Goal: Task Accomplishment & Management: Complete application form

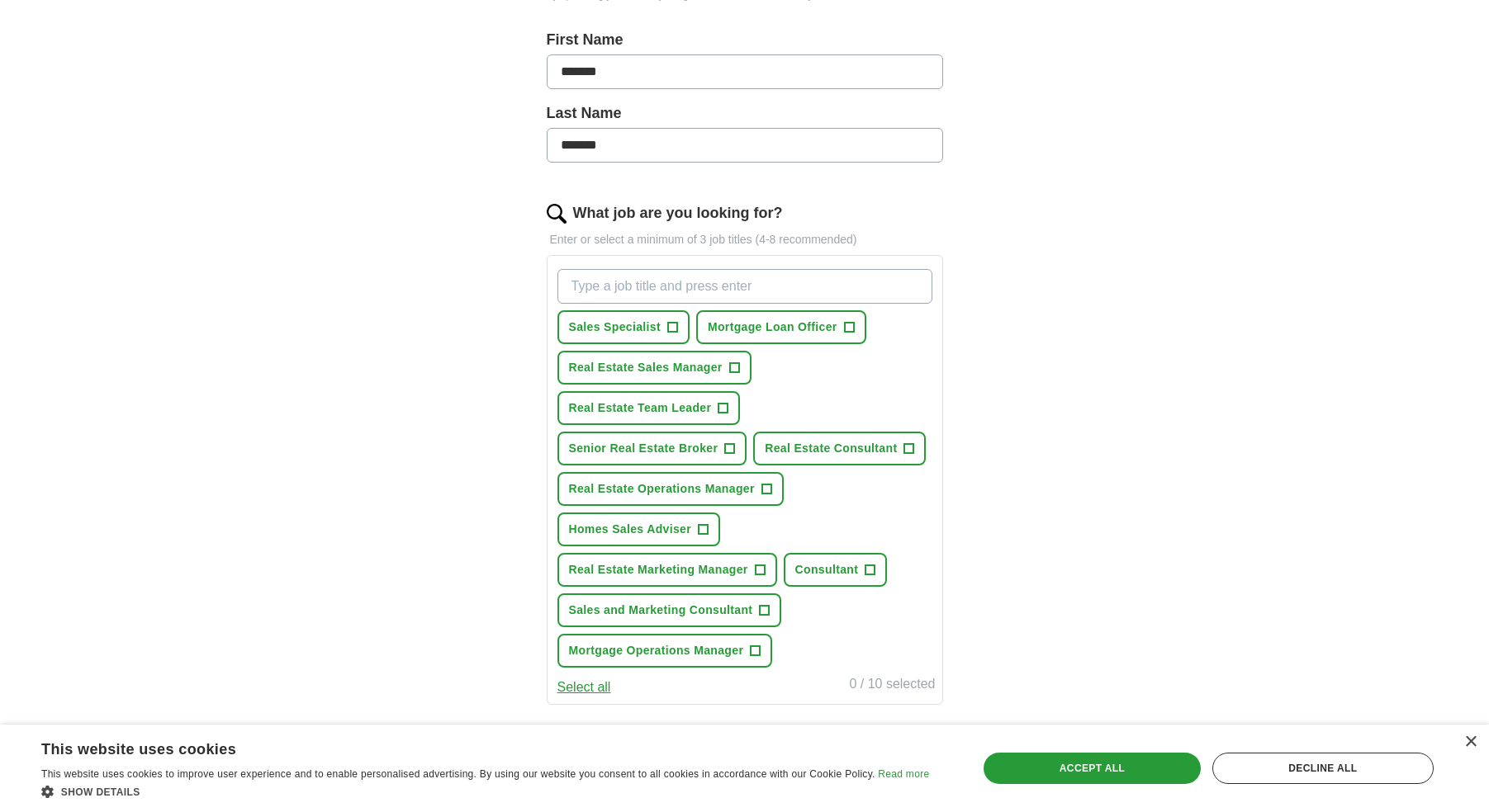
scroll to position [356, 0]
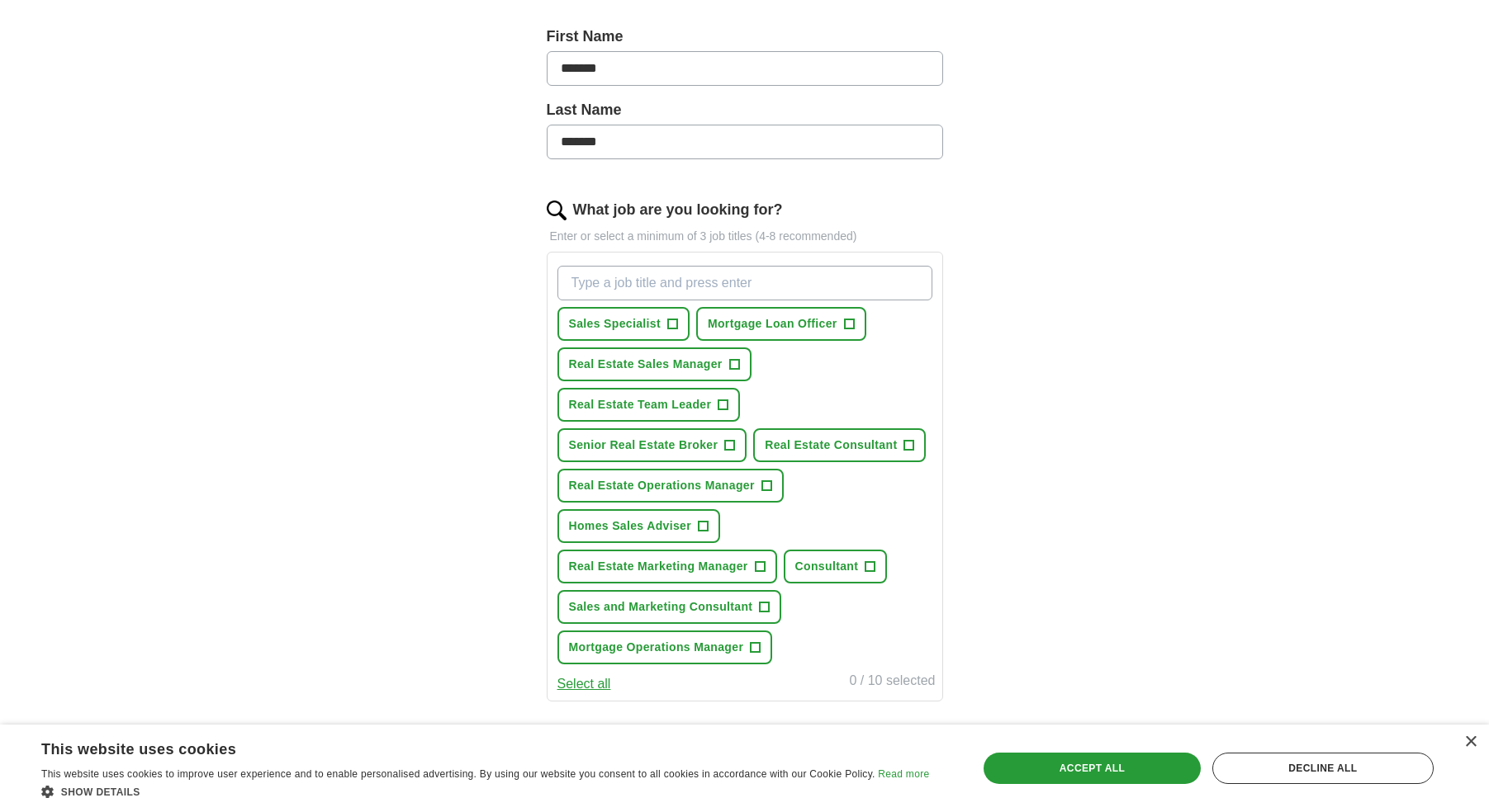
click at [665, 281] on input "What job are you looking for?" at bounding box center [744, 283] width 375 height 35
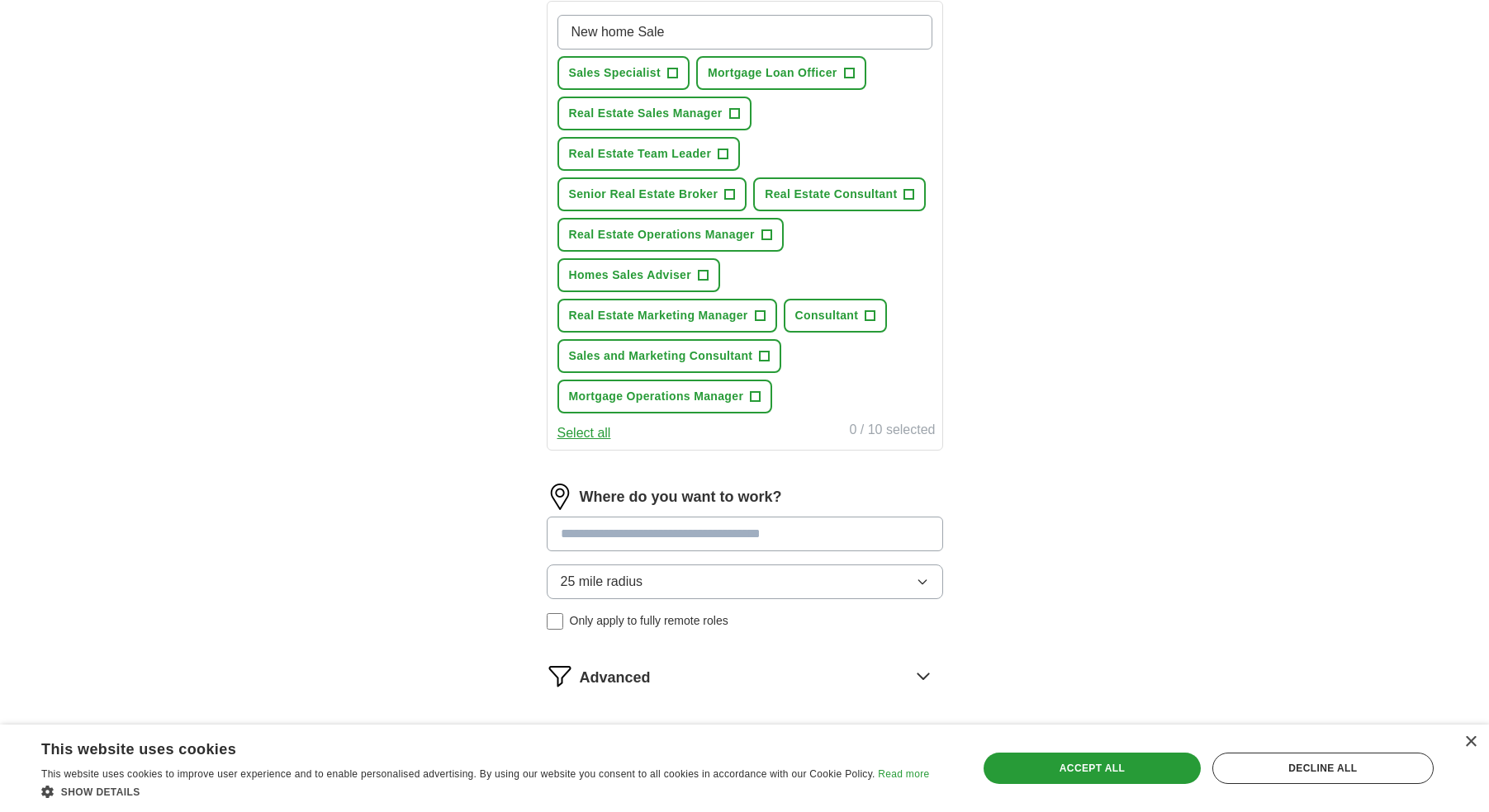
scroll to position [723, 0]
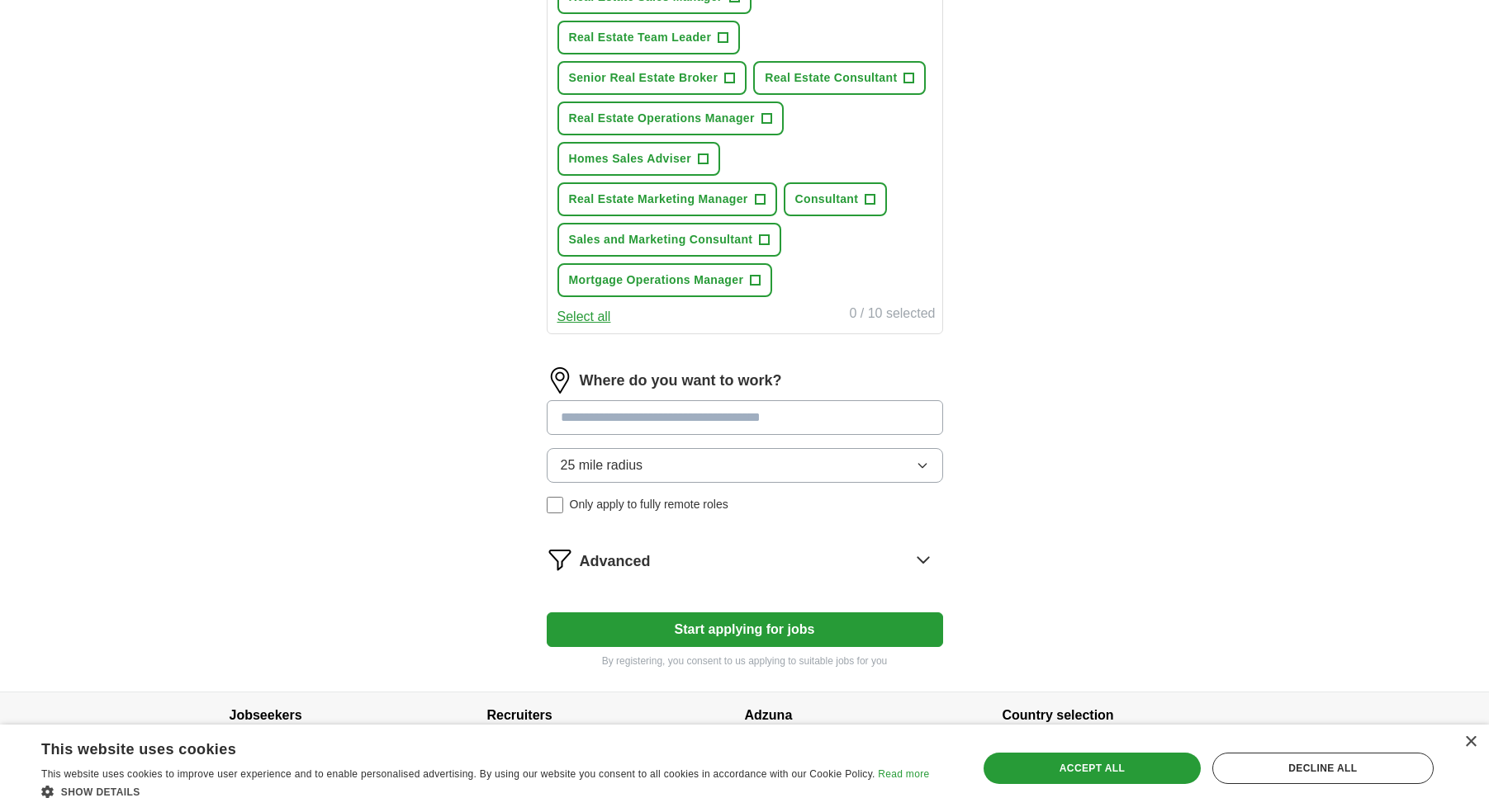
type input "New home Sale"
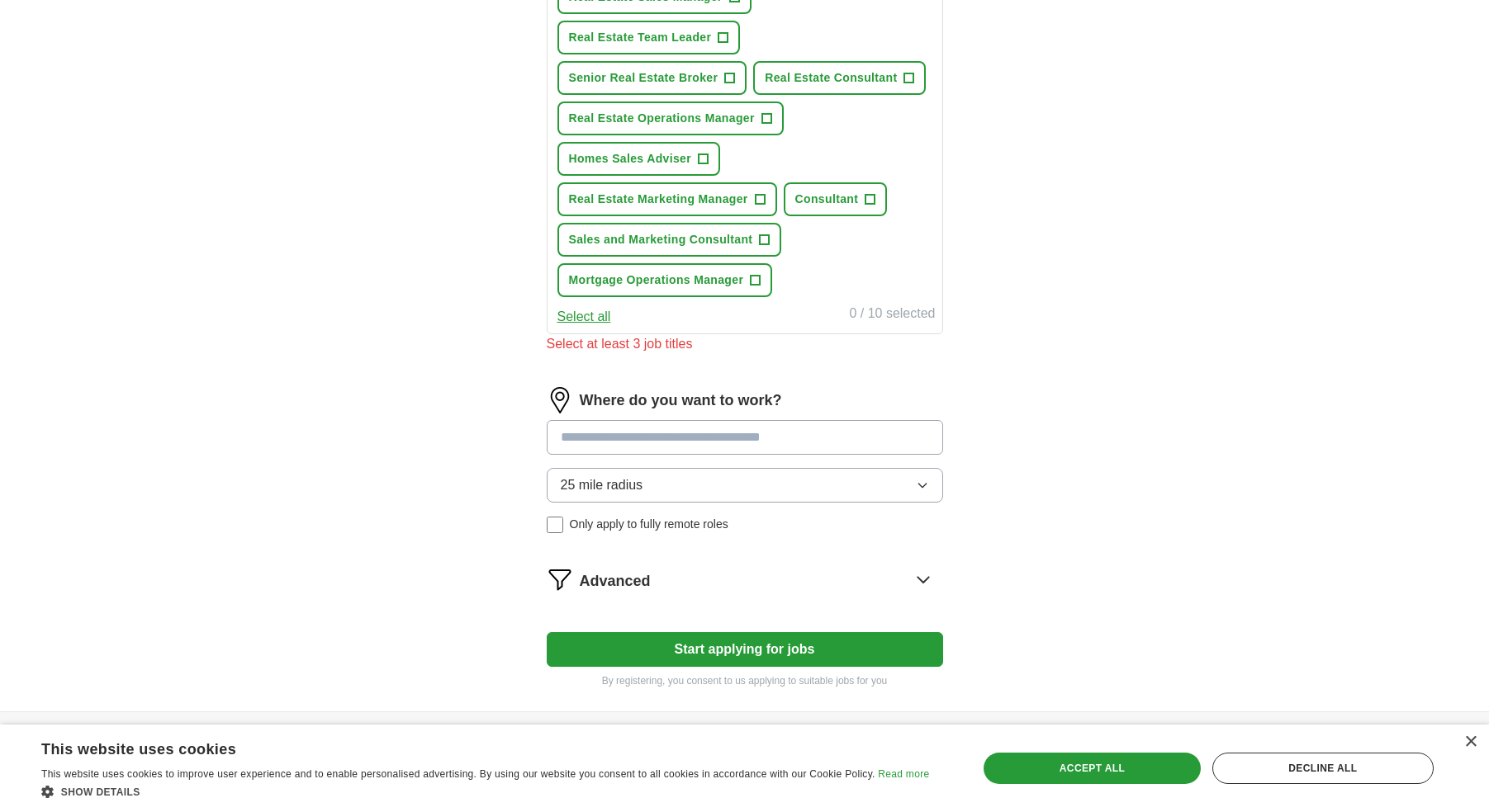
click at [921, 460] on div "Where do you want to work? 25 mile radius Only apply to fully remote roles" at bounding box center [744, 467] width 397 height 160
click at [921, 460] on div "Where do you want to work? 25 mile radius Only apply to fully remote roles" at bounding box center [744, 467] width 397 height 160
click at [921, 474] on button "25 mile radius" at bounding box center [744, 485] width 397 height 35
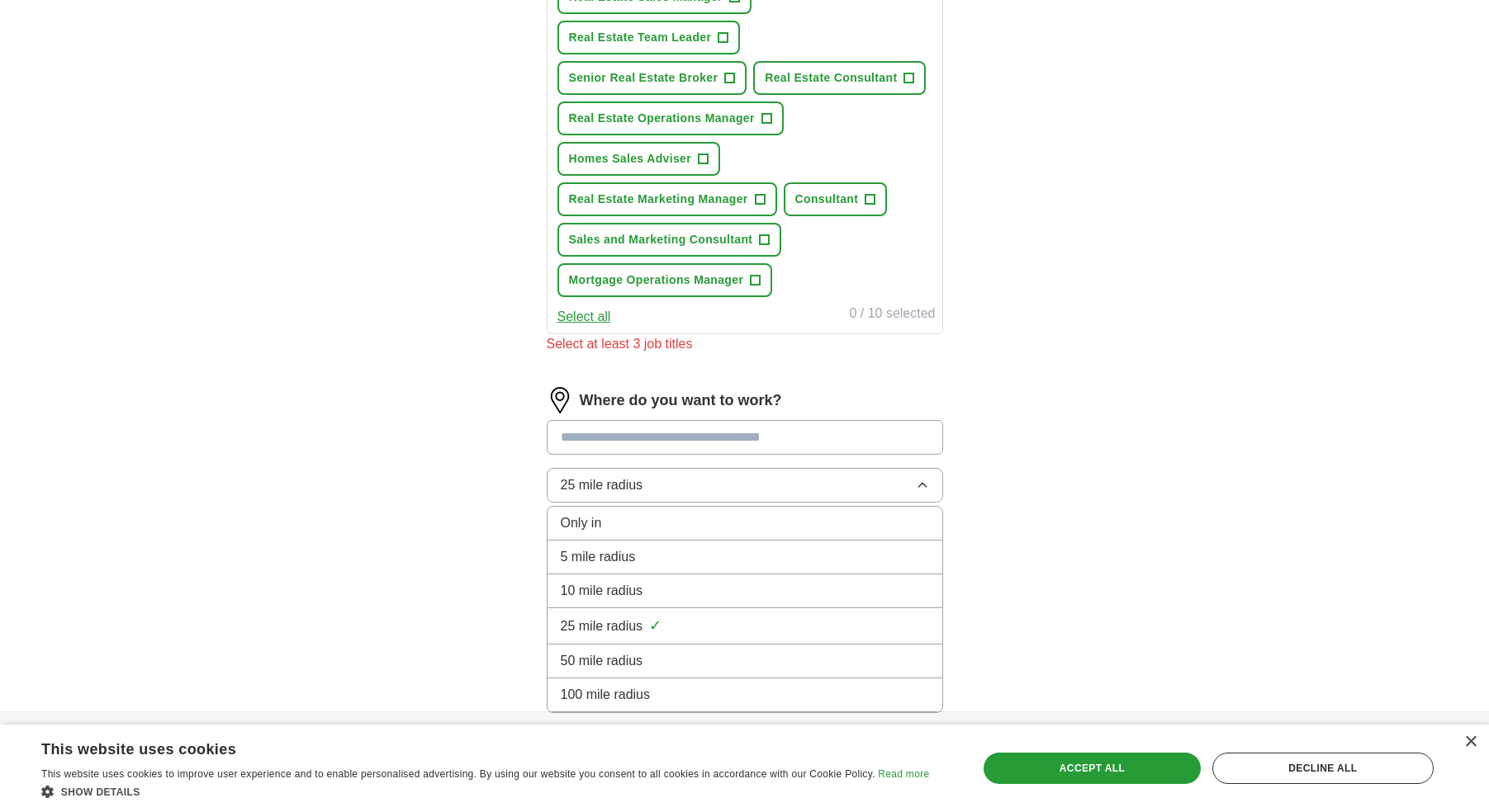
click at [691, 660] on div "50 mile radius" at bounding box center [744, 661] width 368 height 20
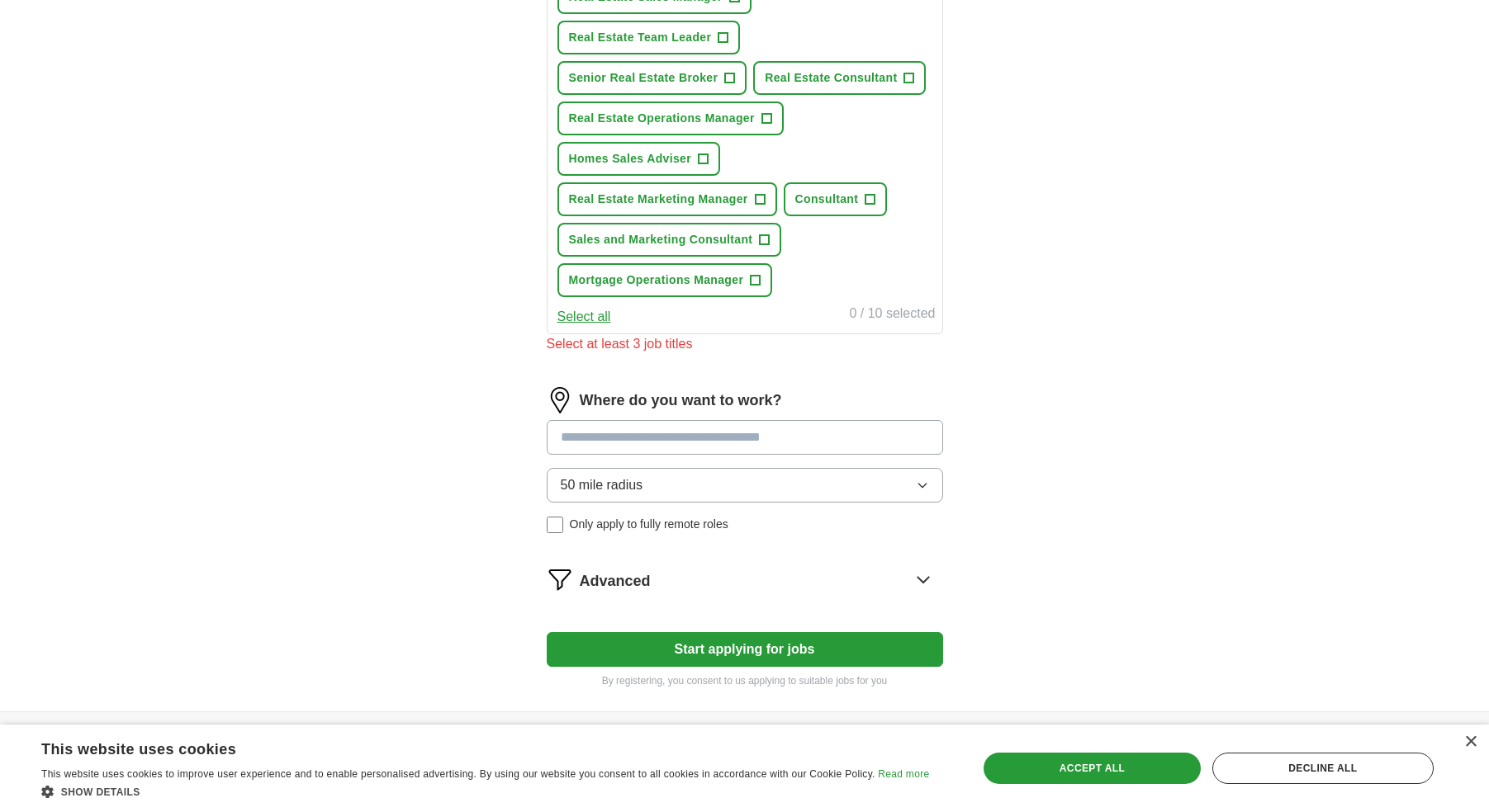
click at [1023, 516] on div "ApplyIQ Let ApplyIQ do the hard work of searching and applying for jobs. Just t…" at bounding box center [745, 20] width 1057 height 1384
click at [629, 443] on input at bounding box center [744, 437] width 397 height 35
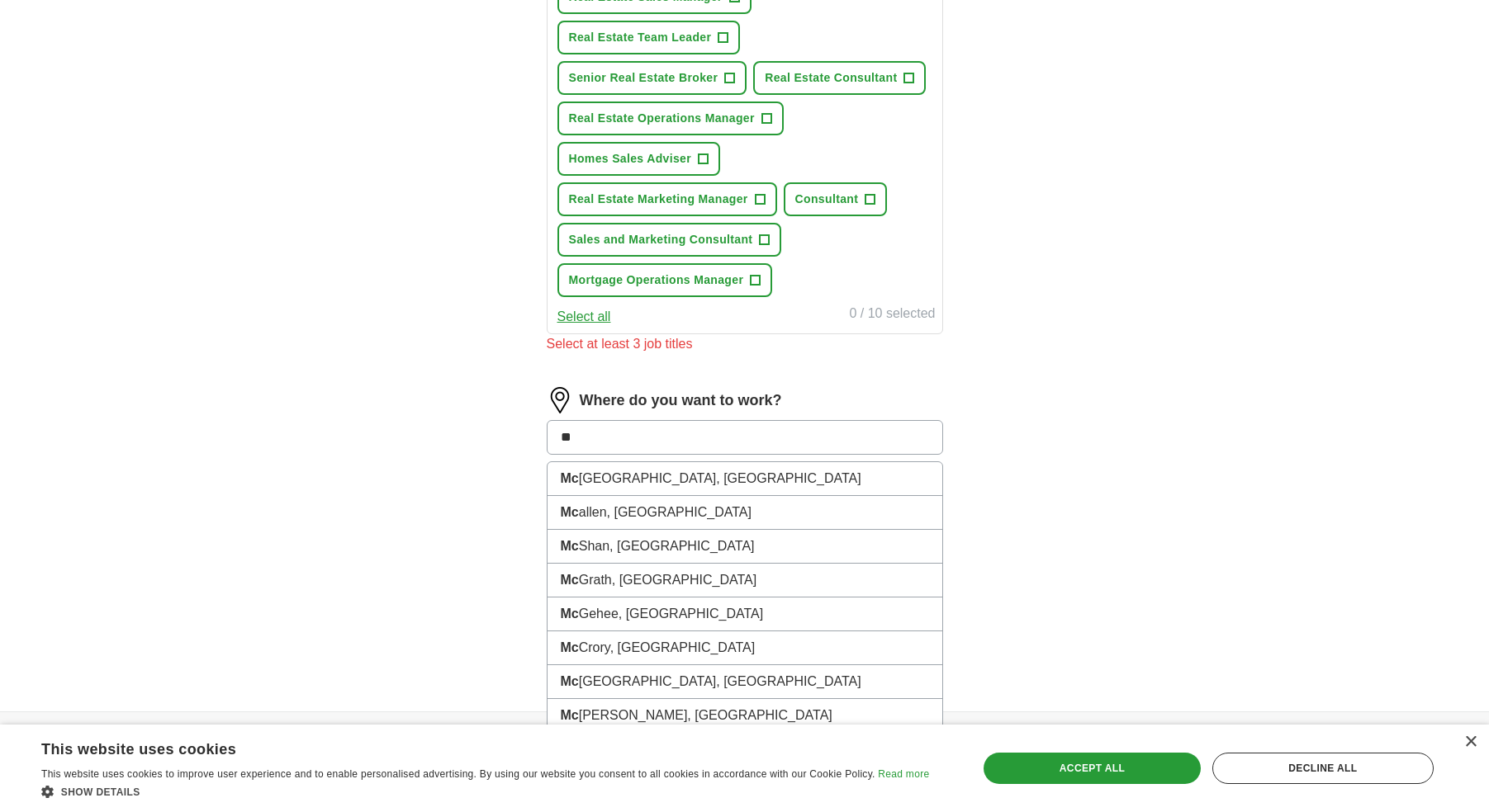
type input "***"
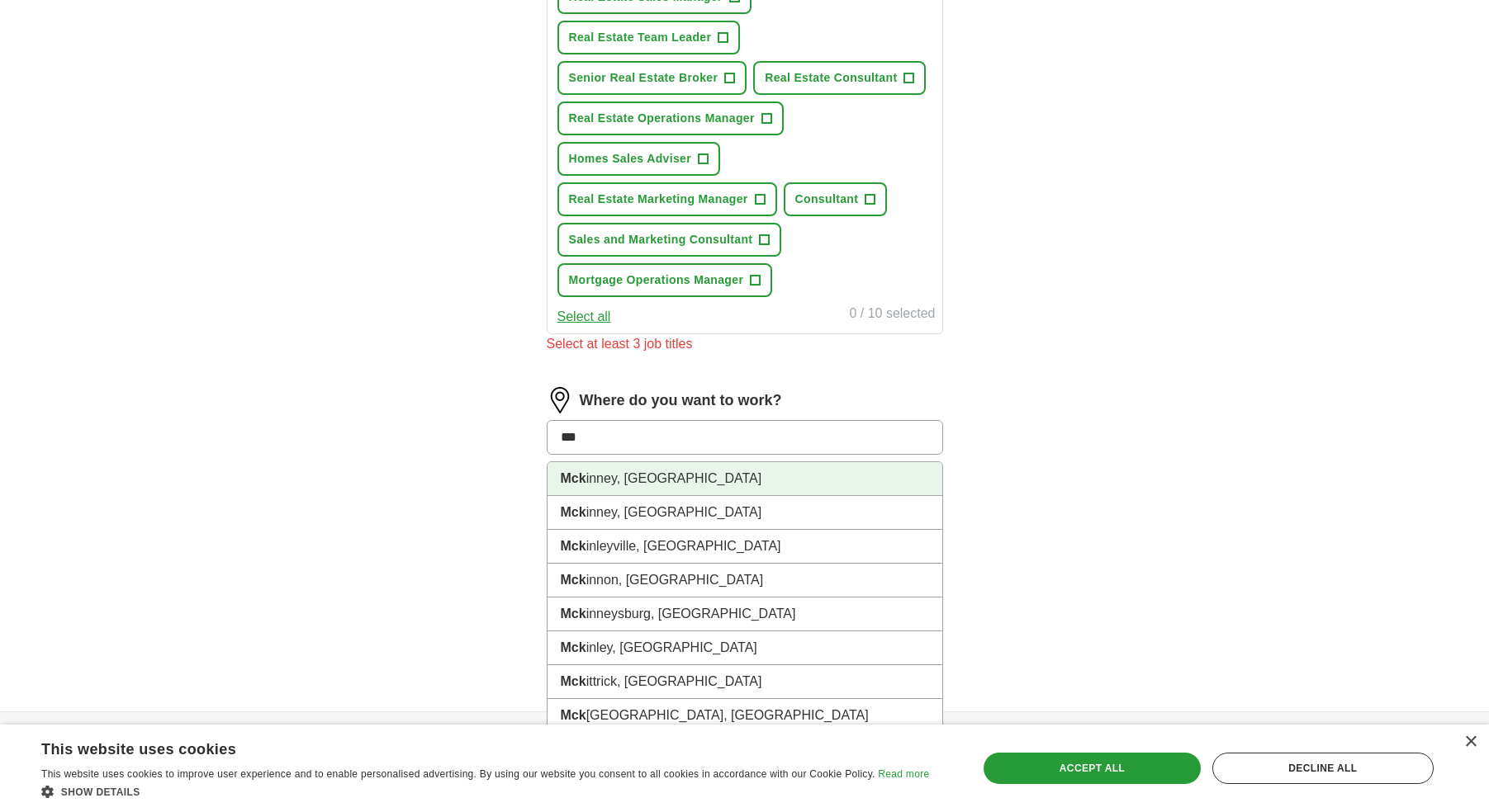
click at [665, 488] on li "Mck inney, [GEOGRAPHIC_DATA]" at bounding box center [744, 479] width 395 height 34
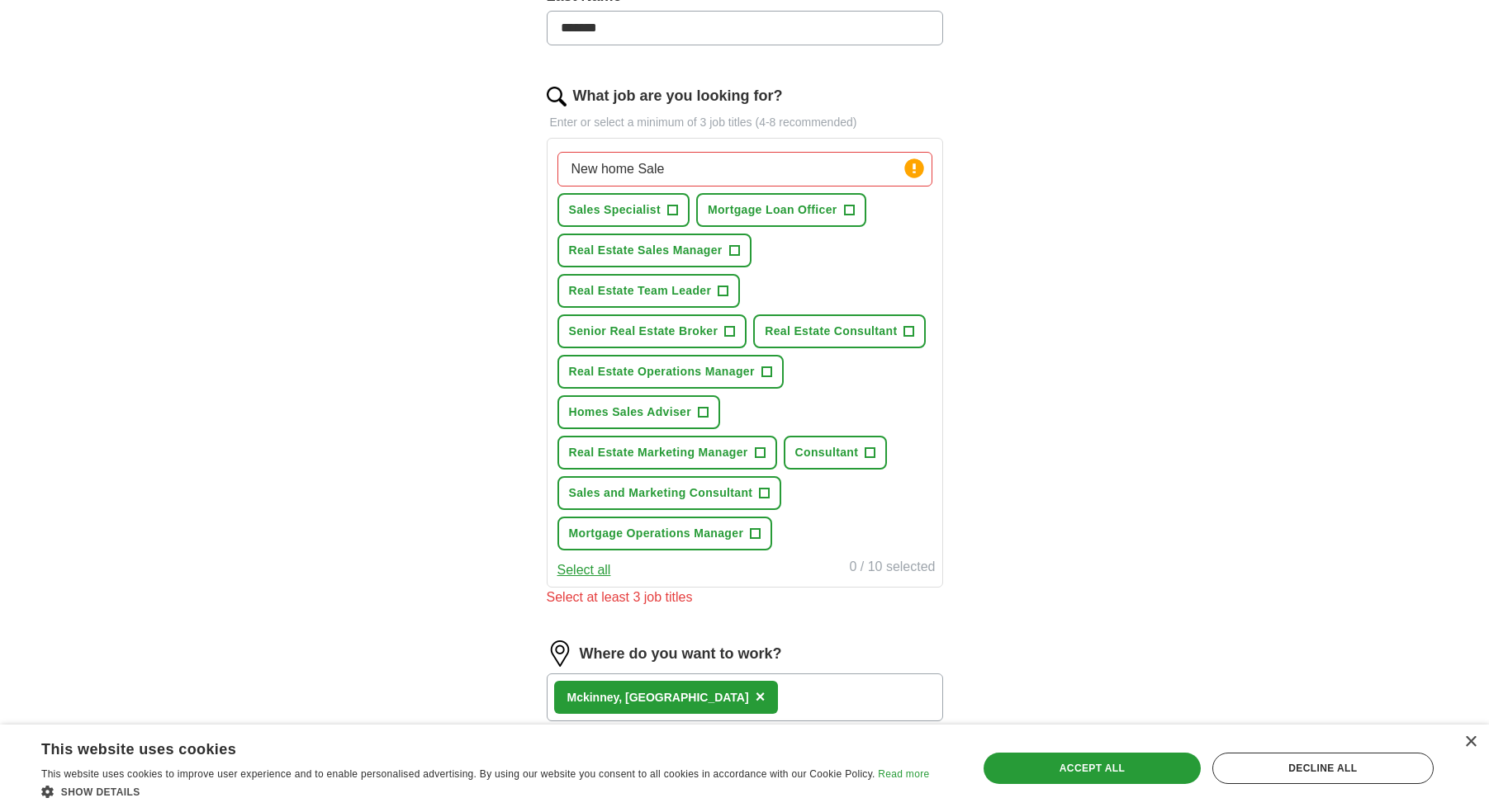
scroll to position [466, 0]
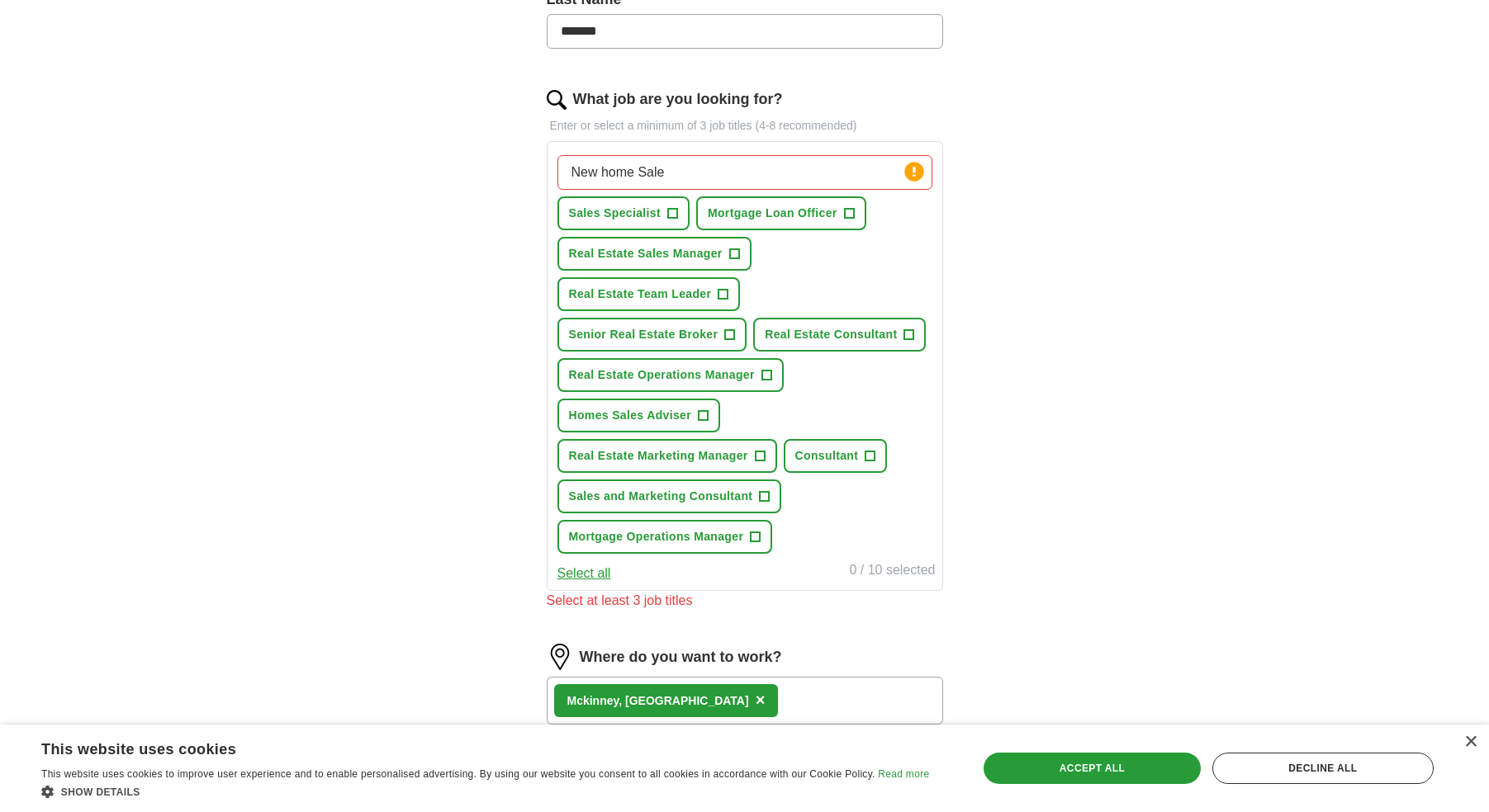
click at [671, 212] on span "+" at bounding box center [672, 214] width 10 height 14
click at [704, 419] on span "+" at bounding box center [704, 416] width 10 height 14
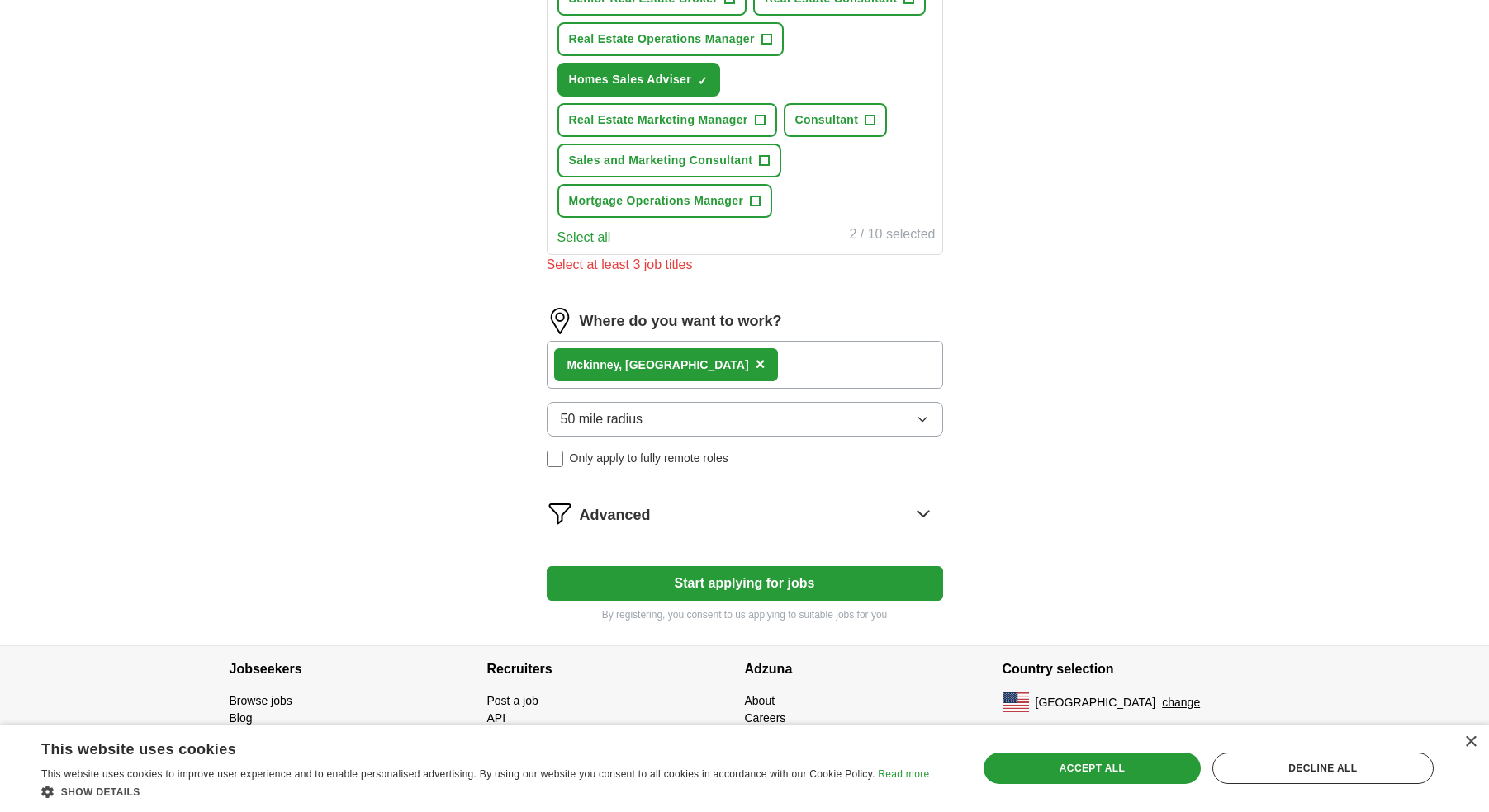
scroll to position [0, 0]
